Goal: Task Accomplishment & Management: Manage account settings

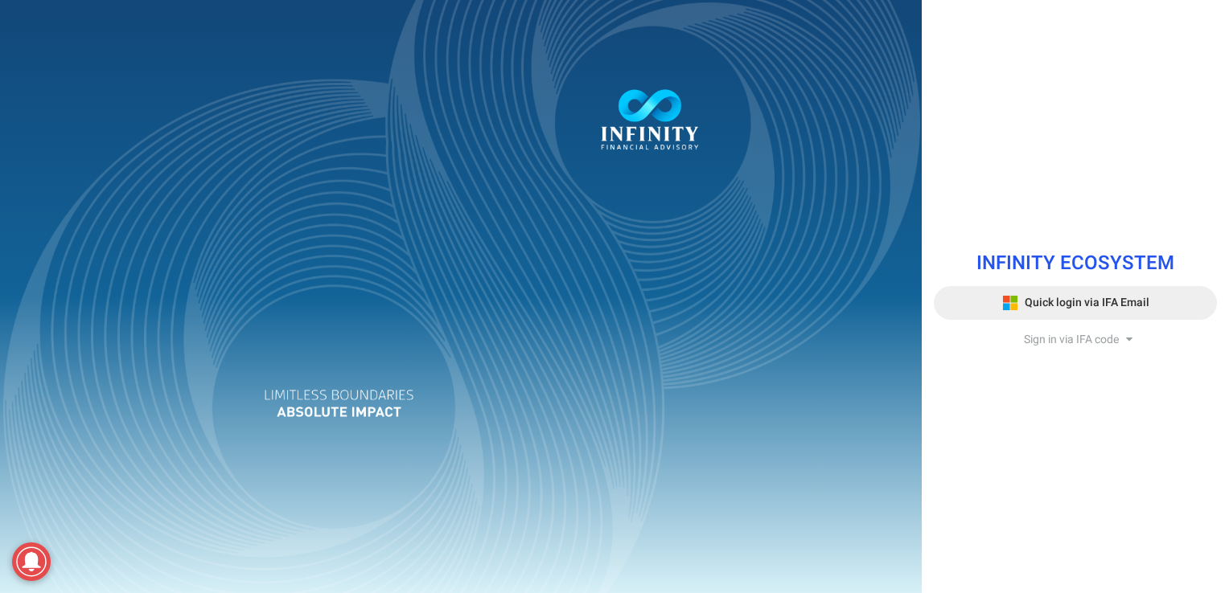
click at [1072, 303] on span "Quick login via IFA Email" at bounding box center [1086, 302] width 125 height 17
click at [1083, 297] on span "Quick login via IFA Email" at bounding box center [1086, 302] width 125 height 17
click at [1087, 293] on button "Quick login via IFA Email" at bounding box center [1075, 303] width 283 height 34
